Goal: Information Seeking & Learning: Learn about a topic

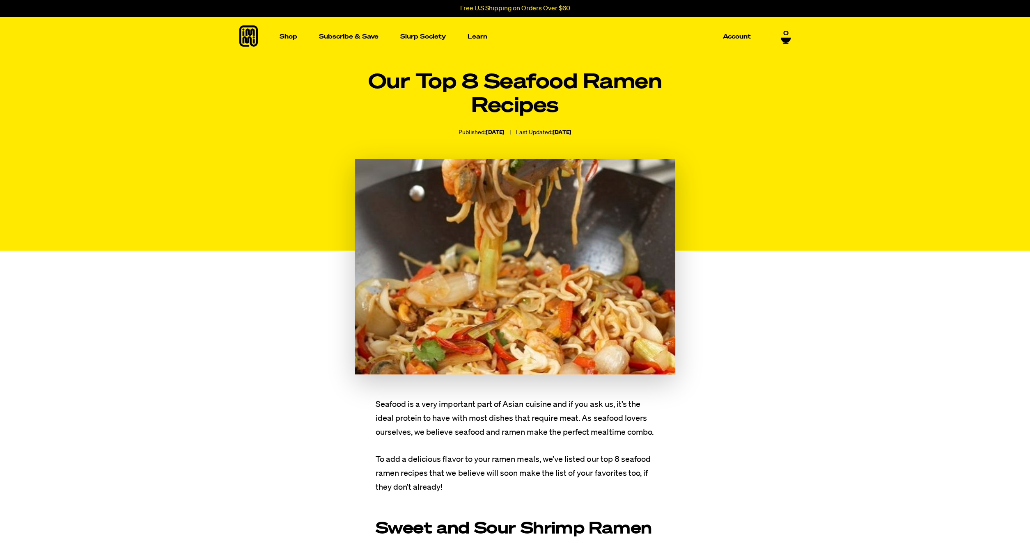
click at [513, 521] on h2 "Sweet and Sour Shrimp Ramen" at bounding box center [515, 529] width 279 height 17
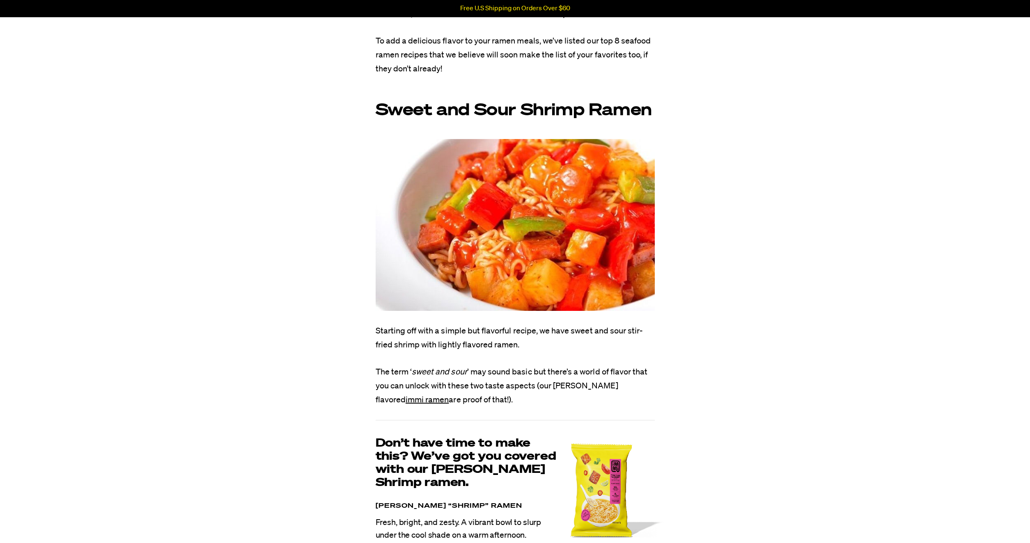
click at [513, 119] on h2 "Sweet and Sour Shrimp Ramen" at bounding box center [515, 110] width 279 height 17
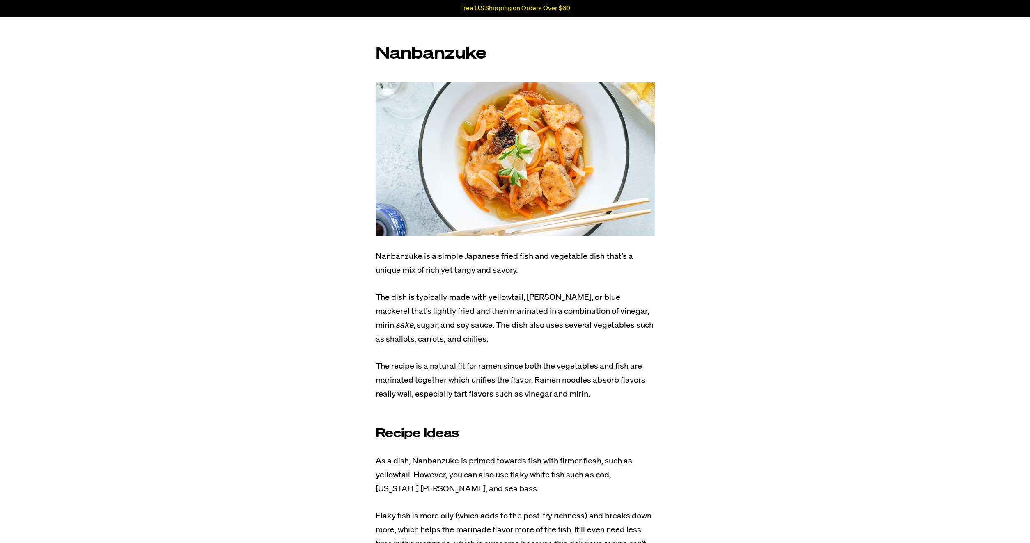
scroll to position [1256, 0]
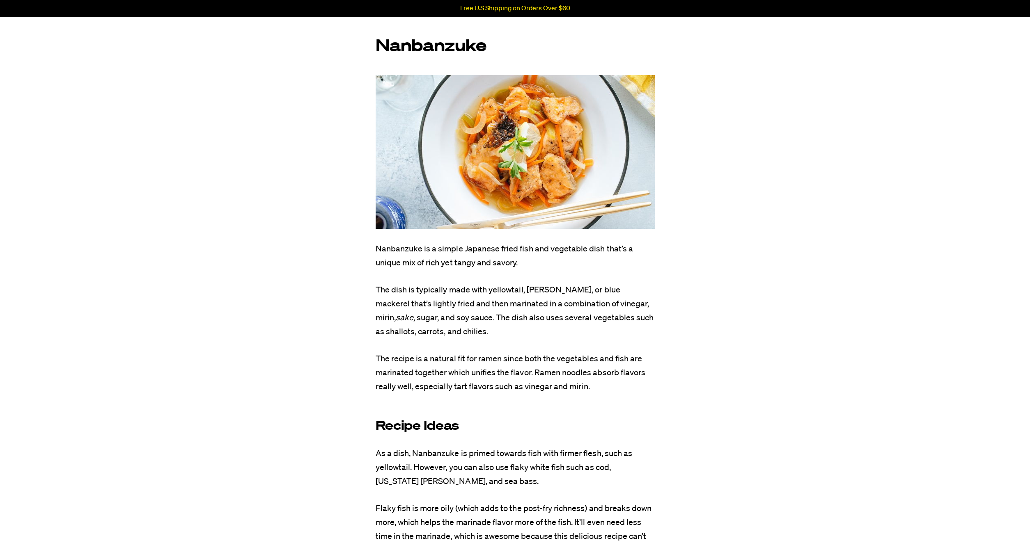
drag, startPoint x: 350, startPoint y: 247, endPoint x: 569, endPoint y: 264, distance: 219.4
click at [569, 264] on p "Nanbanzuke is a simple Japanese fried fish and vegetable dish that’s a unique m…" at bounding box center [515, 256] width 279 height 28
drag, startPoint x: 472, startPoint y: 263, endPoint x: 376, endPoint y: 251, distance: 97.2
click at [376, 251] on p "Nanbanzuke is a simple Japanese fried fish and vegetable dish that’s a unique m…" at bounding box center [515, 256] width 279 height 28
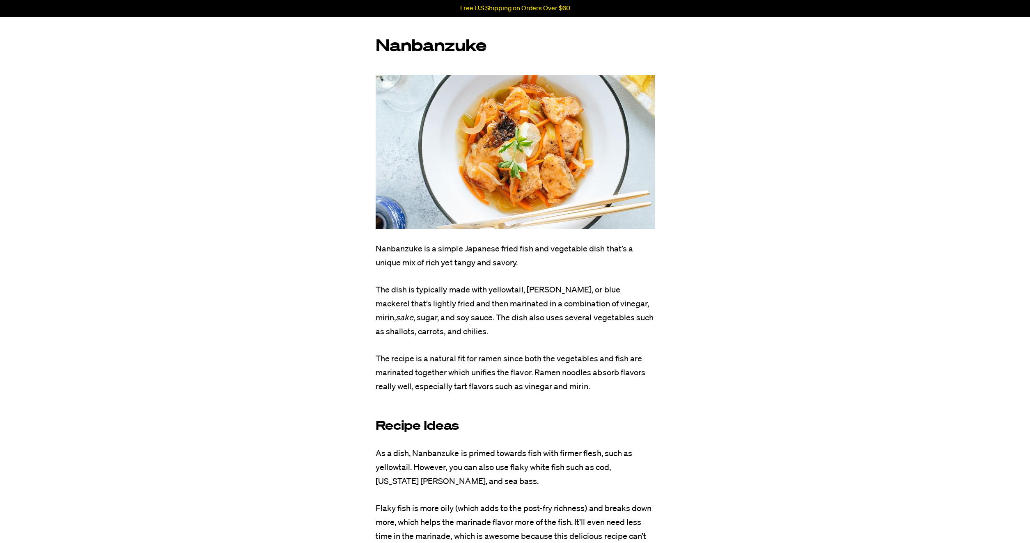
click at [376, 251] on p "Nanbanzuke is a simple Japanese fried fish and vegetable dish that’s a unique m…" at bounding box center [515, 256] width 279 height 28
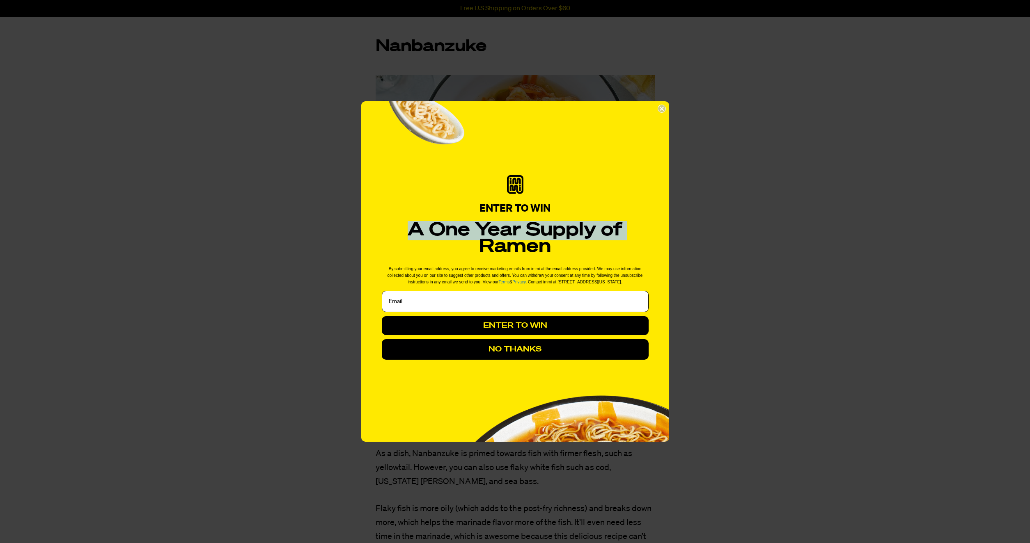
drag, startPoint x: 376, startPoint y: 249, endPoint x: 652, endPoint y: 190, distance: 281.6
click at [646, 200] on form "ENTER TO WIN A One Year Supply of Ramen By submitting your email address, you a…" at bounding box center [515, 271] width 308 height 341
click at [664, 110] on circle "Close dialog" at bounding box center [661, 109] width 8 height 8
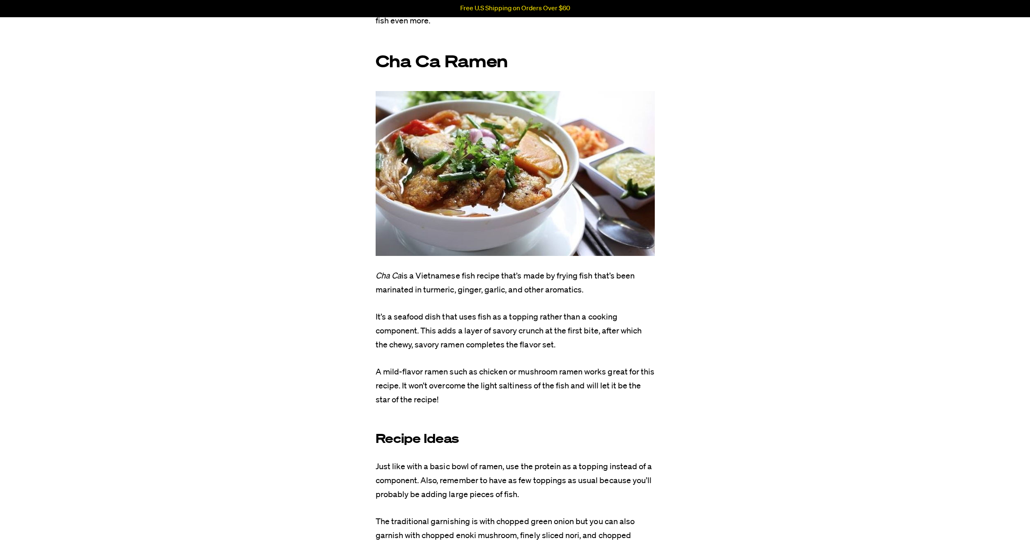
scroll to position [4019, 0]
